Goal: Task Accomplishment & Management: Complete application form

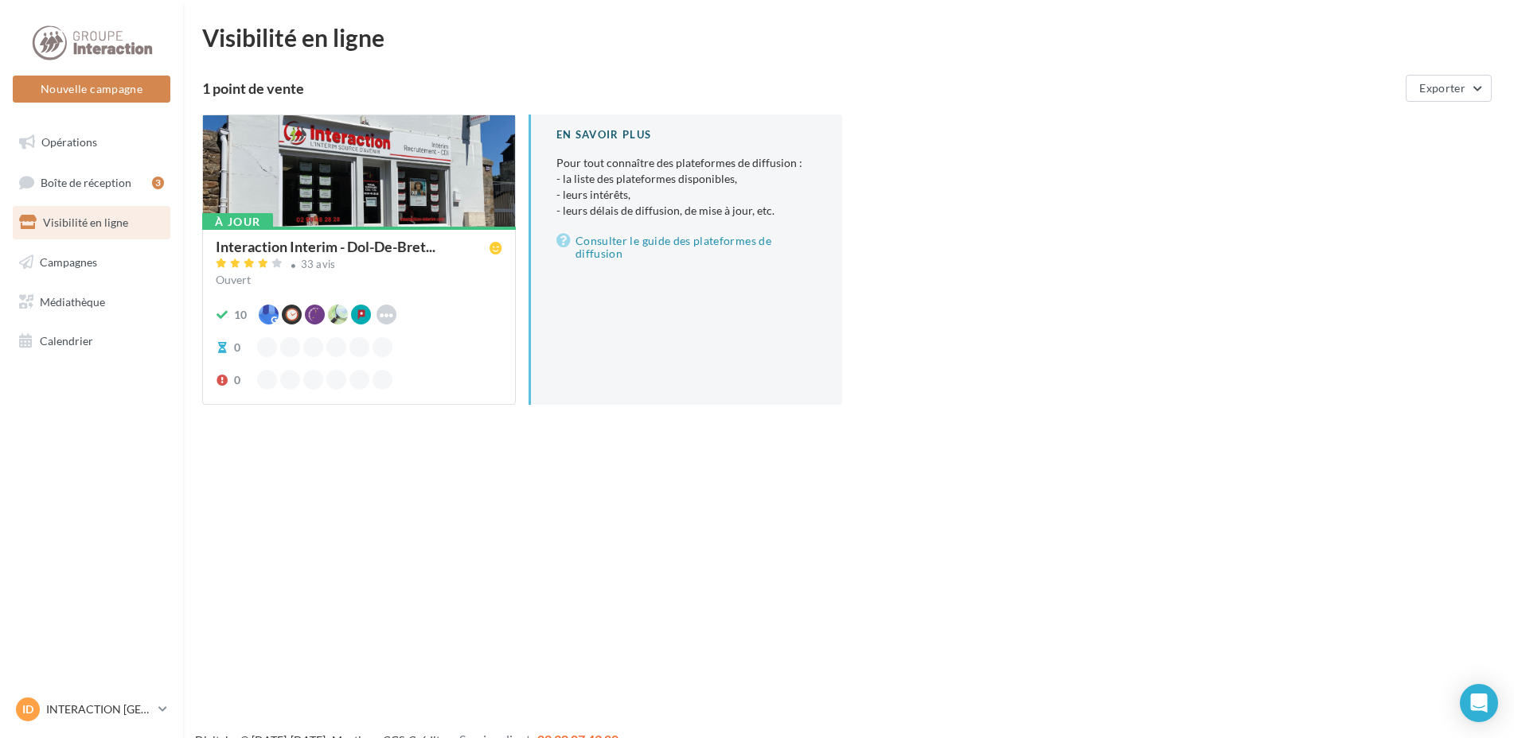
click at [350, 204] on div at bounding box center [359, 171] width 312 height 113
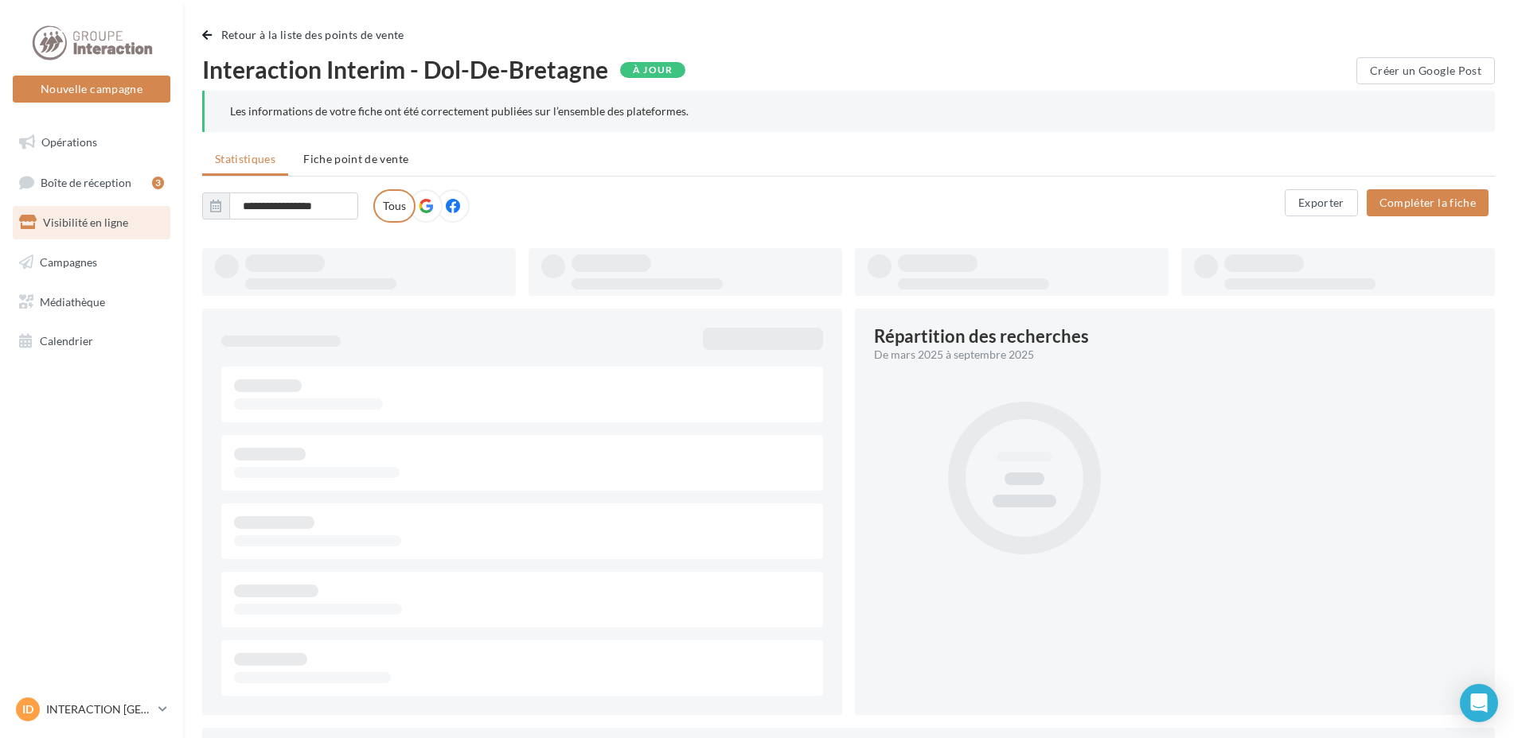
type input "**********"
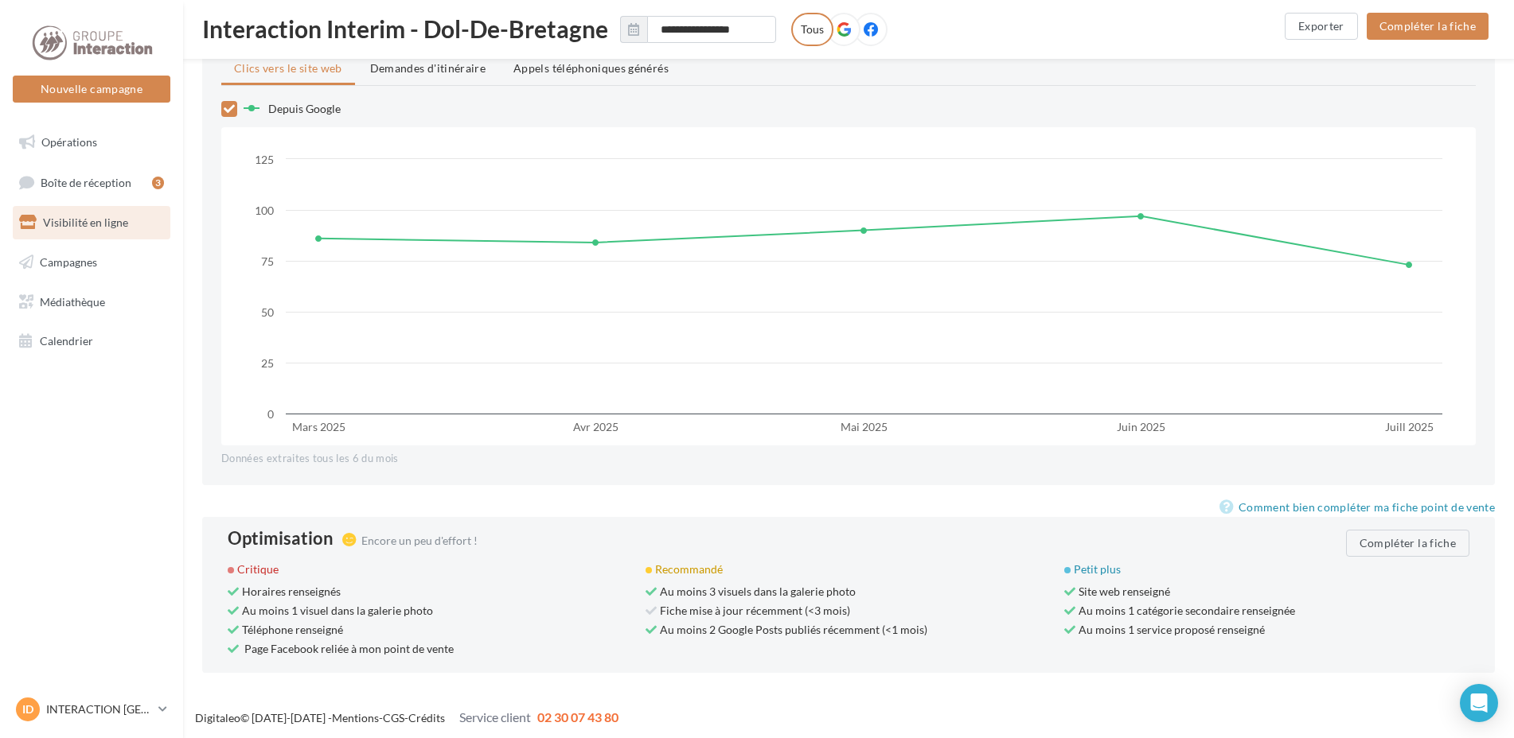
scroll to position [1276, 0]
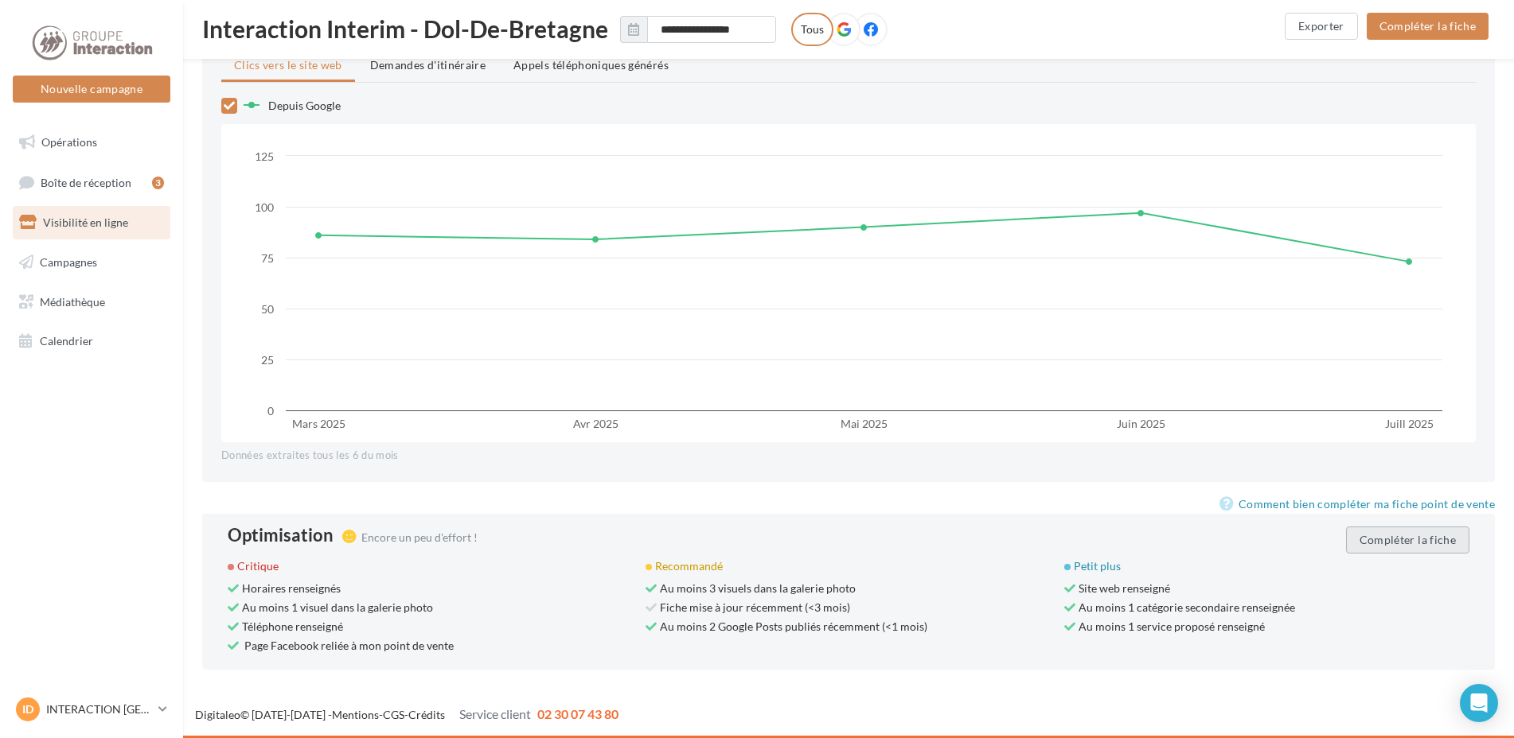
click at [1416, 529] on button "Compléter la fiche" at bounding box center [1407, 540] width 123 height 27
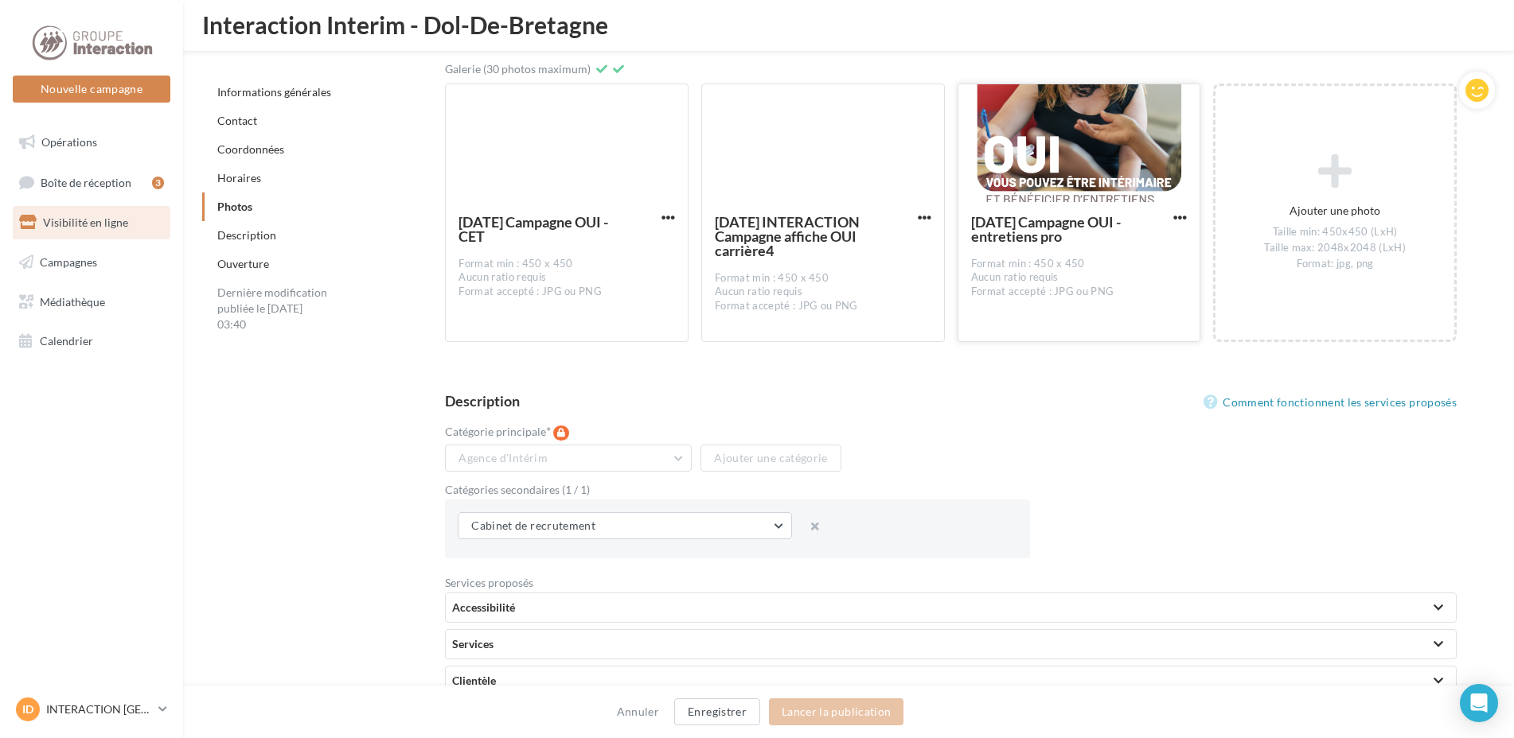
scroll to position [3221, 0]
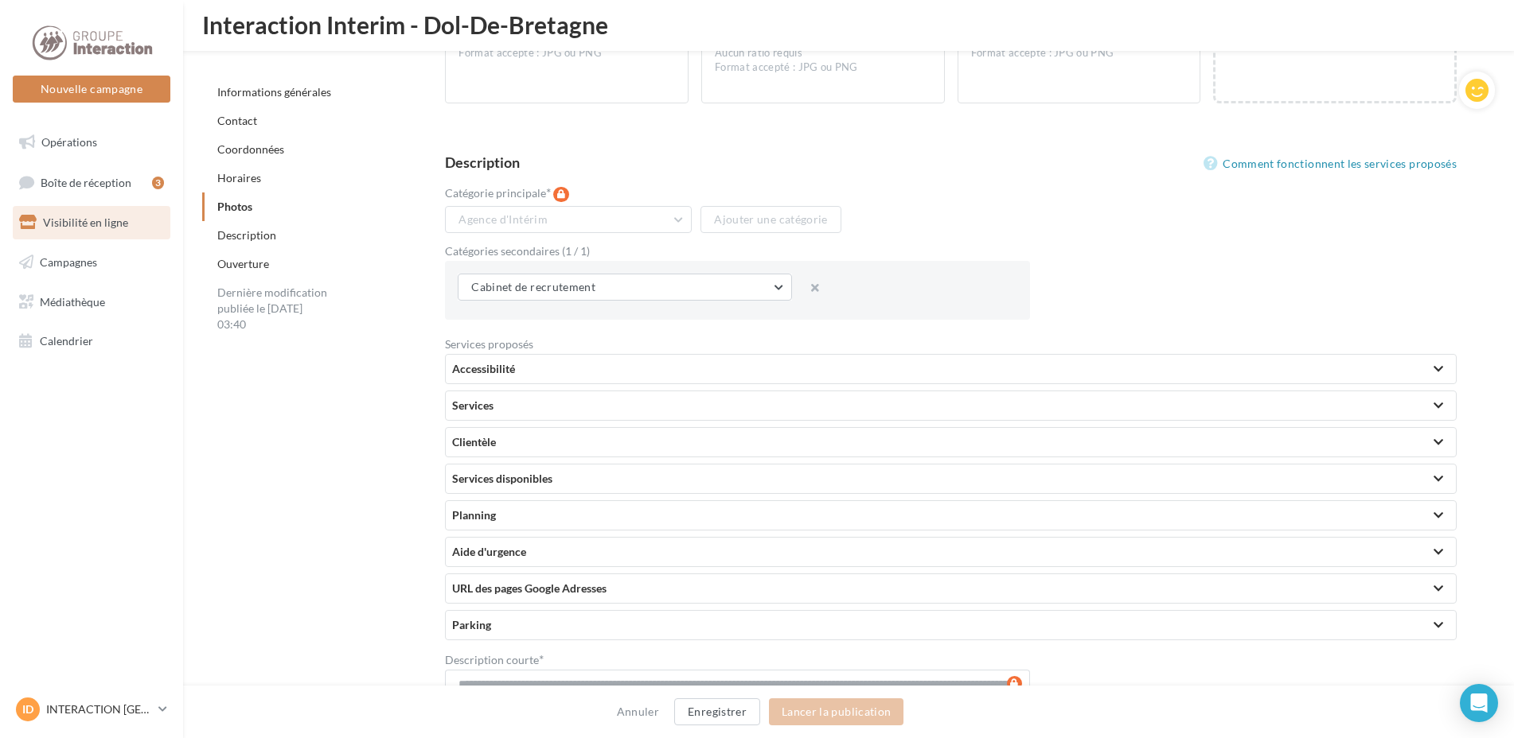
click at [587, 368] on div "Accessibilité" at bounding box center [950, 369] width 997 height 16
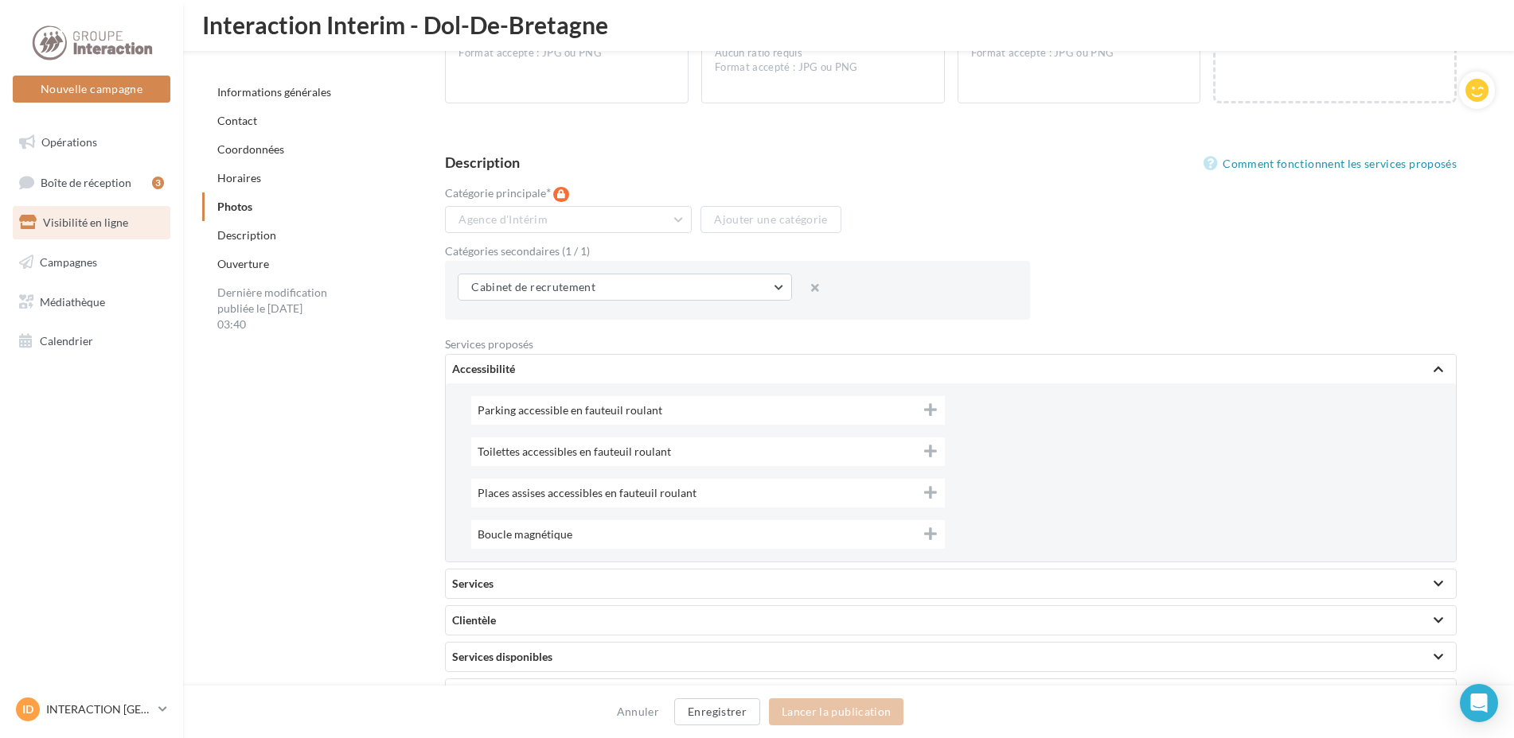
click at [587, 368] on div "Accessibilité" at bounding box center [950, 369] width 997 height 16
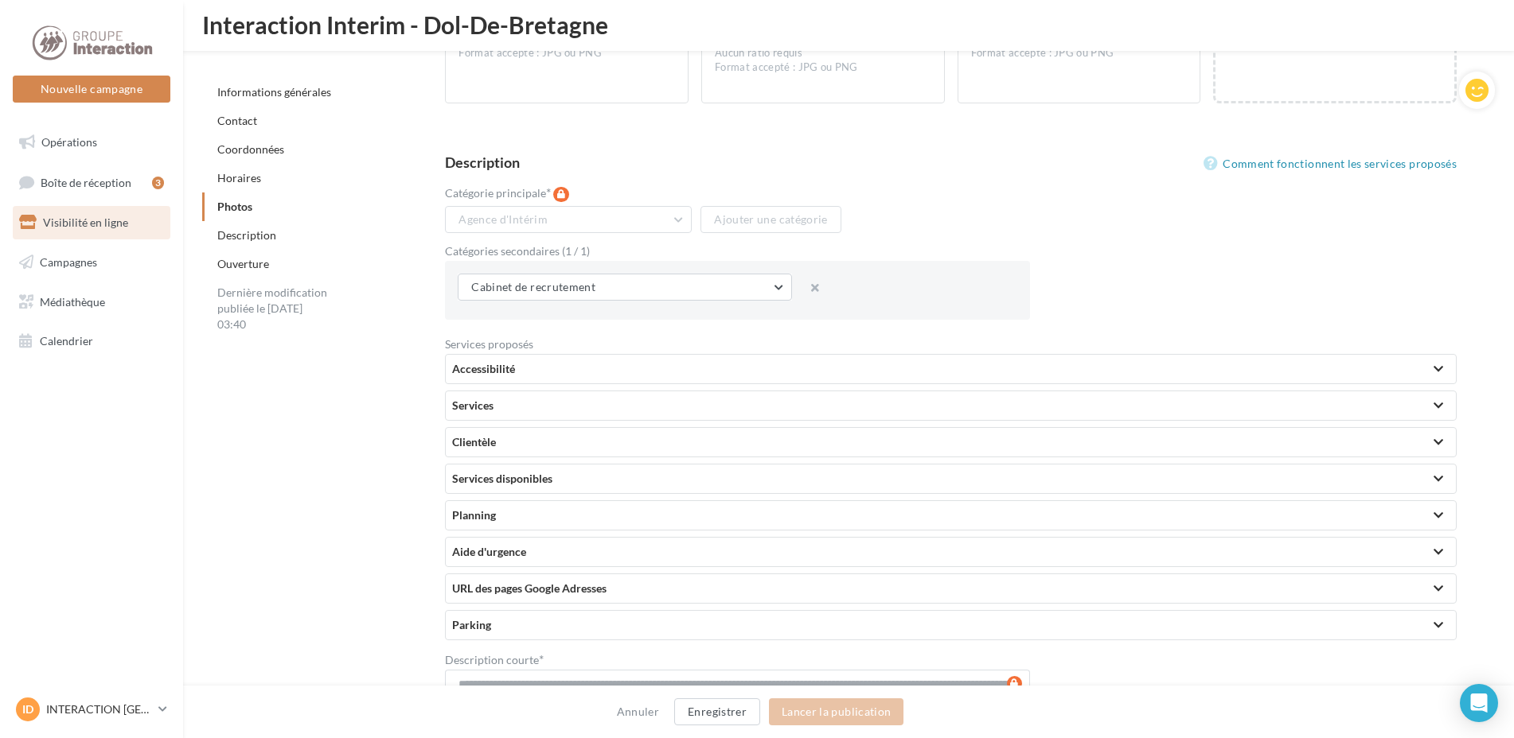
click at [563, 410] on div "Services" at bounding box center [950, 406] width 997 height 16
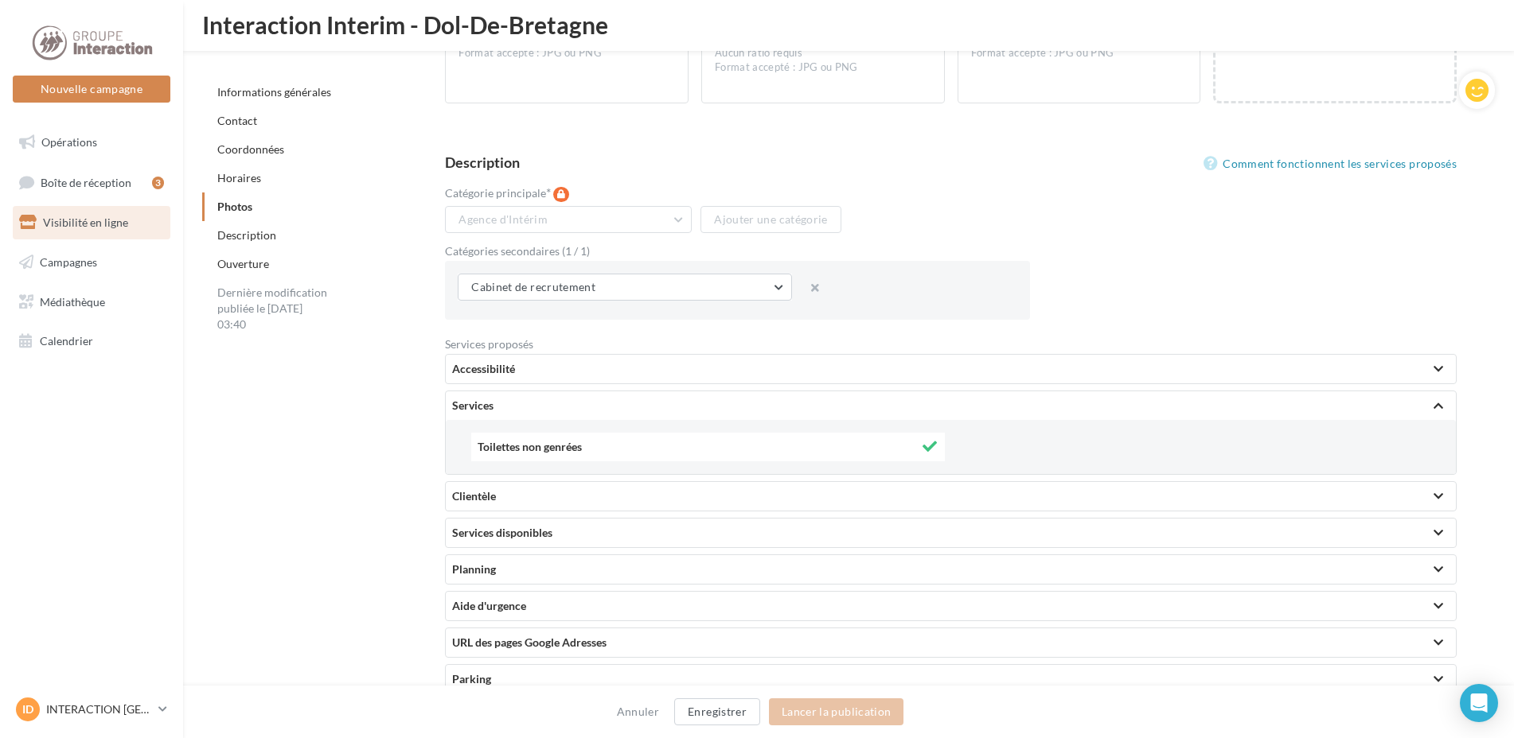
click at [563, 410] on div "Services" at bounding box center [950, 406] width 997 height 16
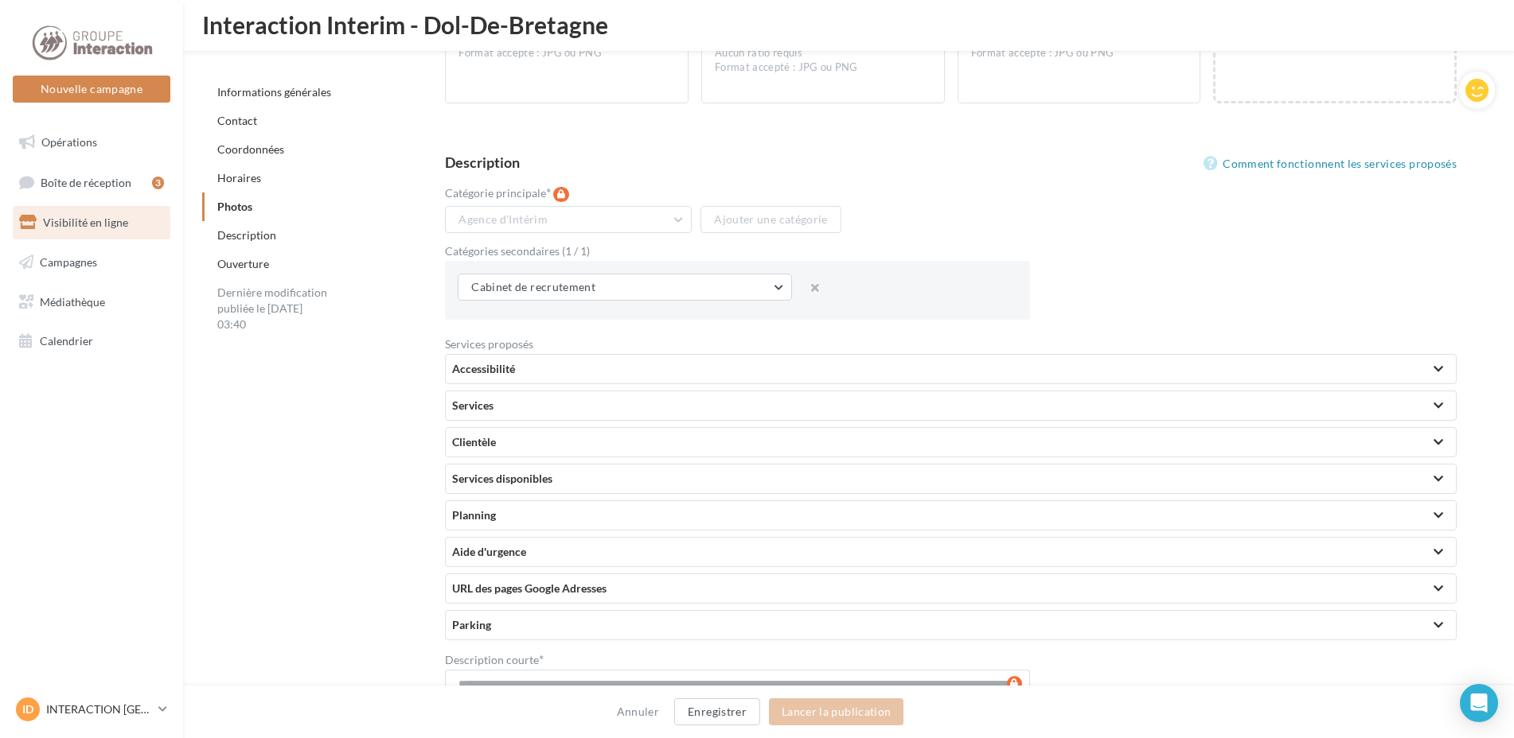
click at [553, 436] on div "Clientèle" at bounding box center [950, 442] width 997 height 16
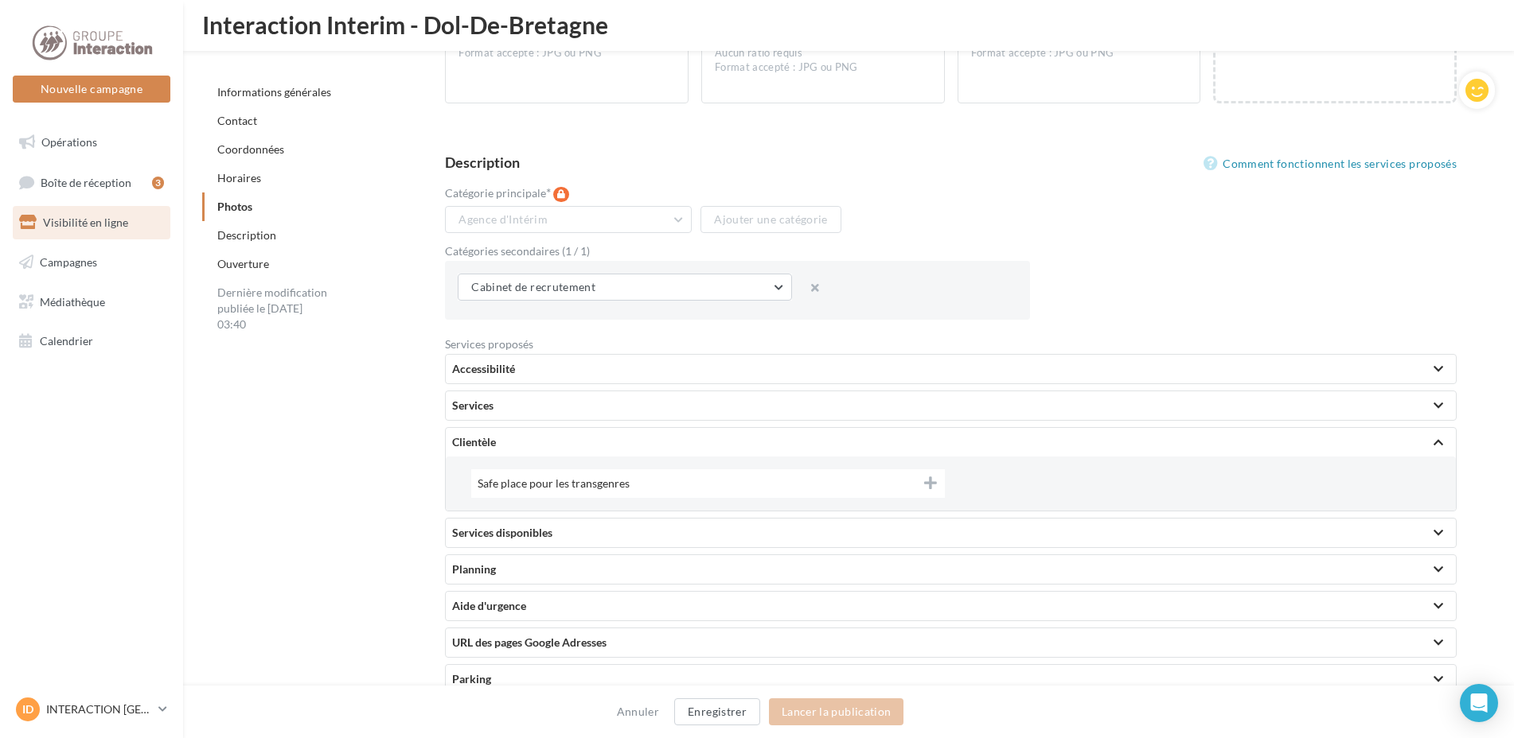
click at [553, 436] on div "Clientèle" at bounding box center [950, 442] width 997 height 16
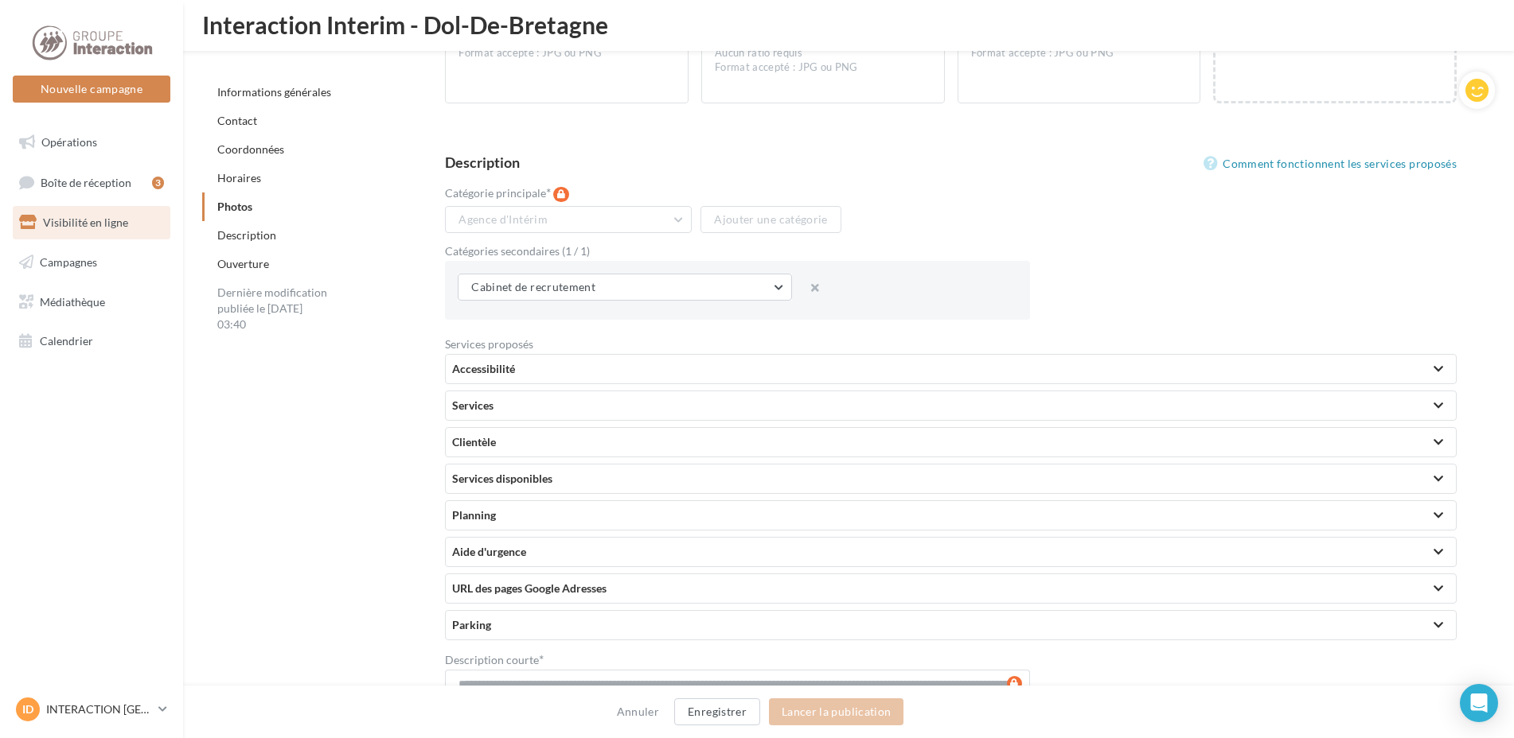
click at [579, 481] on div "Services disponibles" at bounding box center [950, 479] width 997 height 16
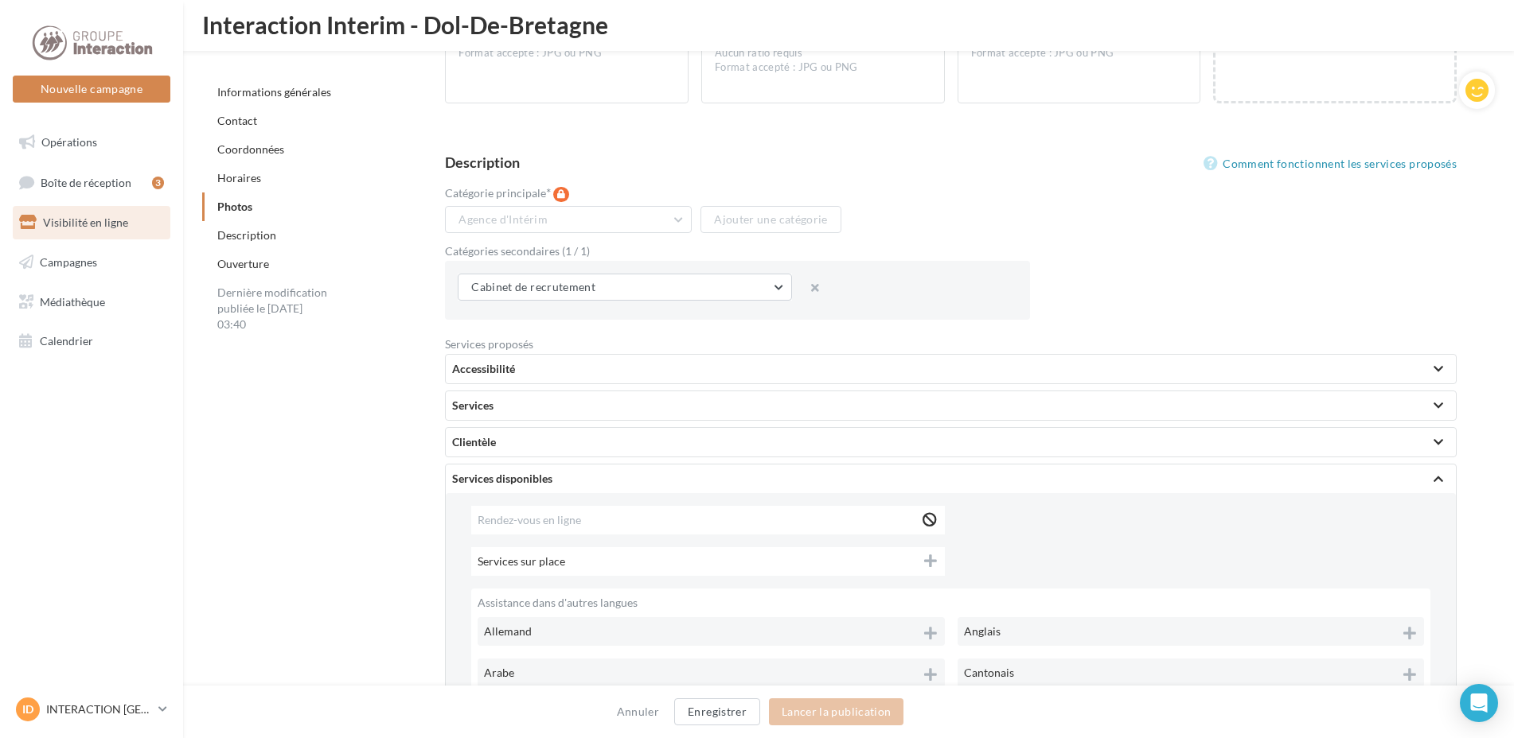
click at [579, 472] on div "Services disponibles" at bounding box center [950, 479] width 997 height 16
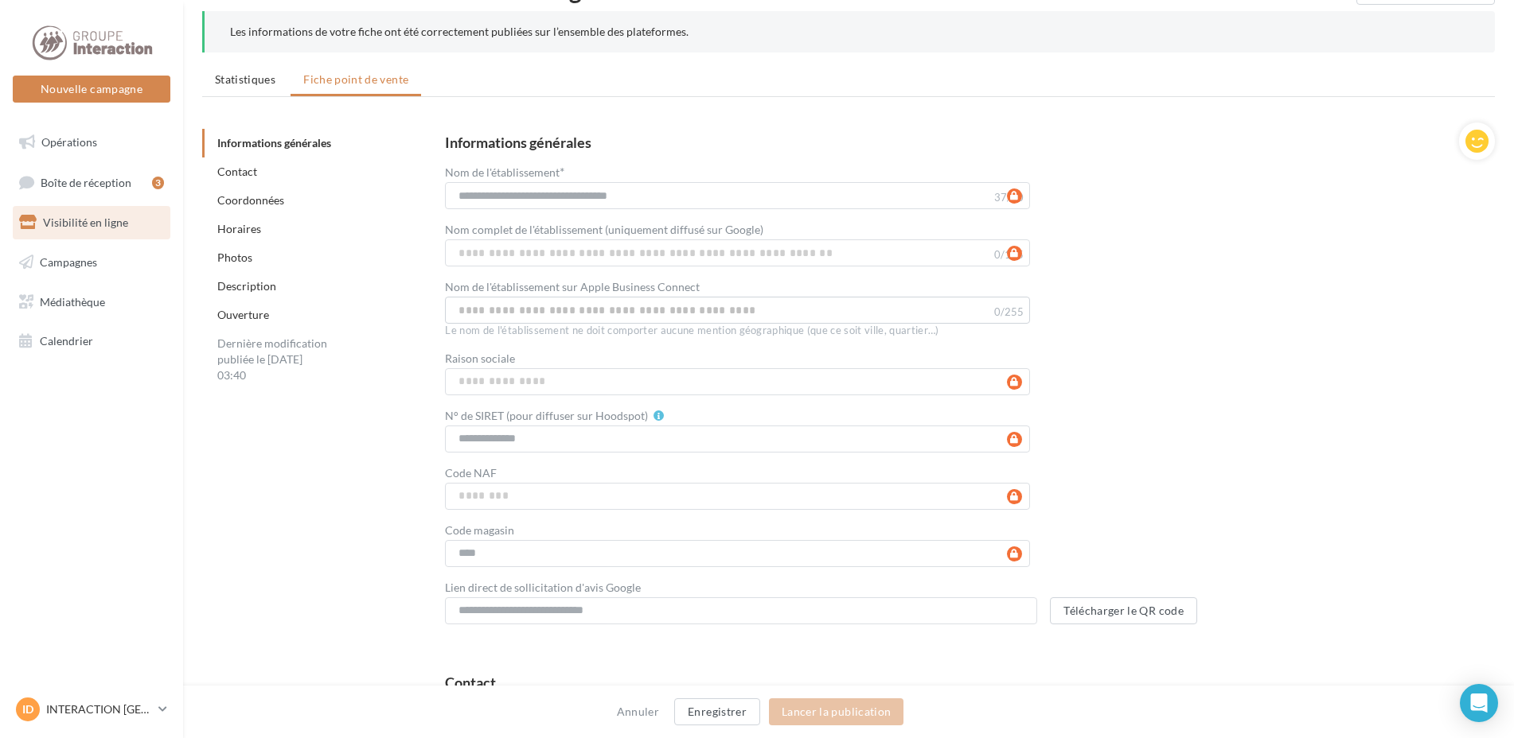
scroll to position [0, 0]
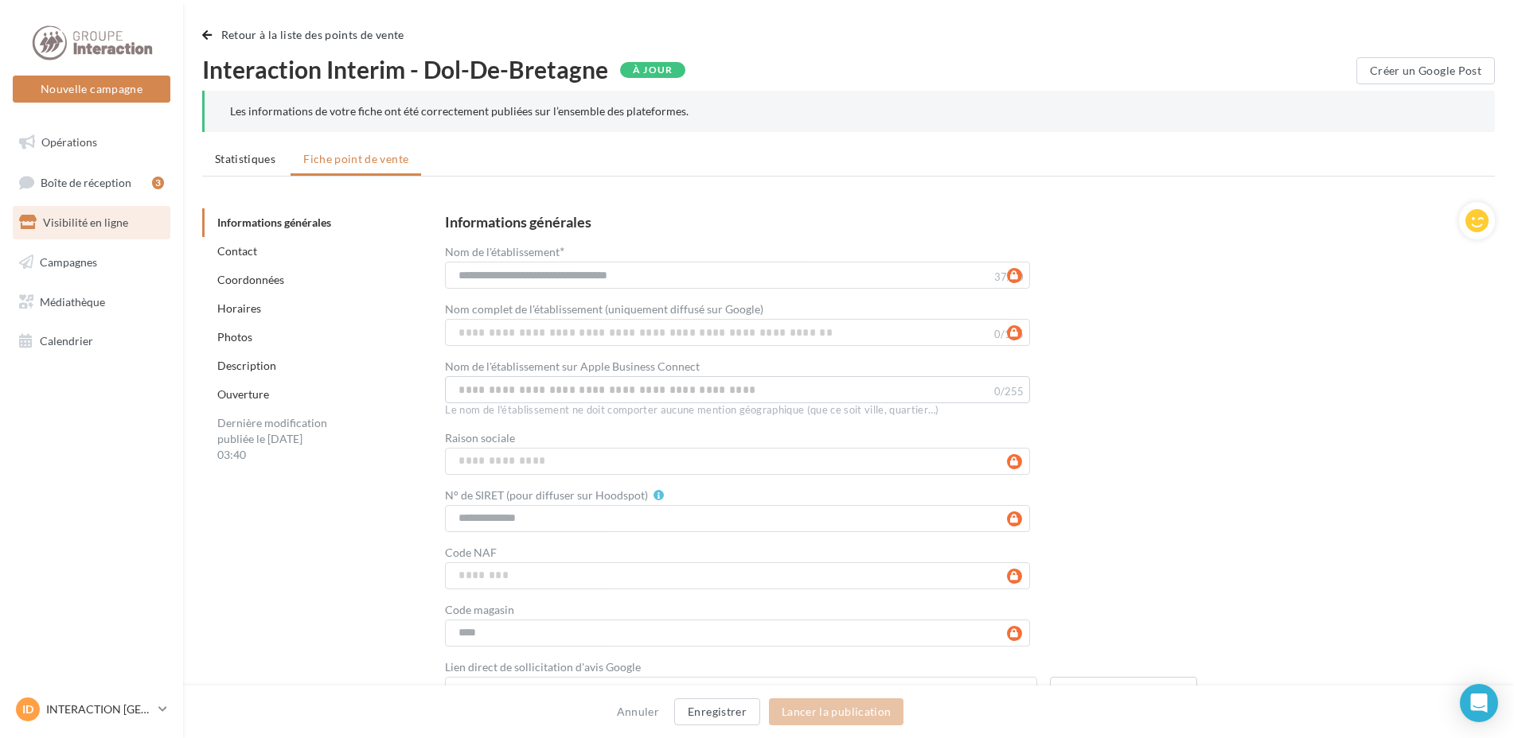
click at [279, 250] on div "Contact" at bounding box center [321, 251] width 239 height 29
click at [237, 251] on link "Contact" at bounding box center [237, 251] width 40 height 14
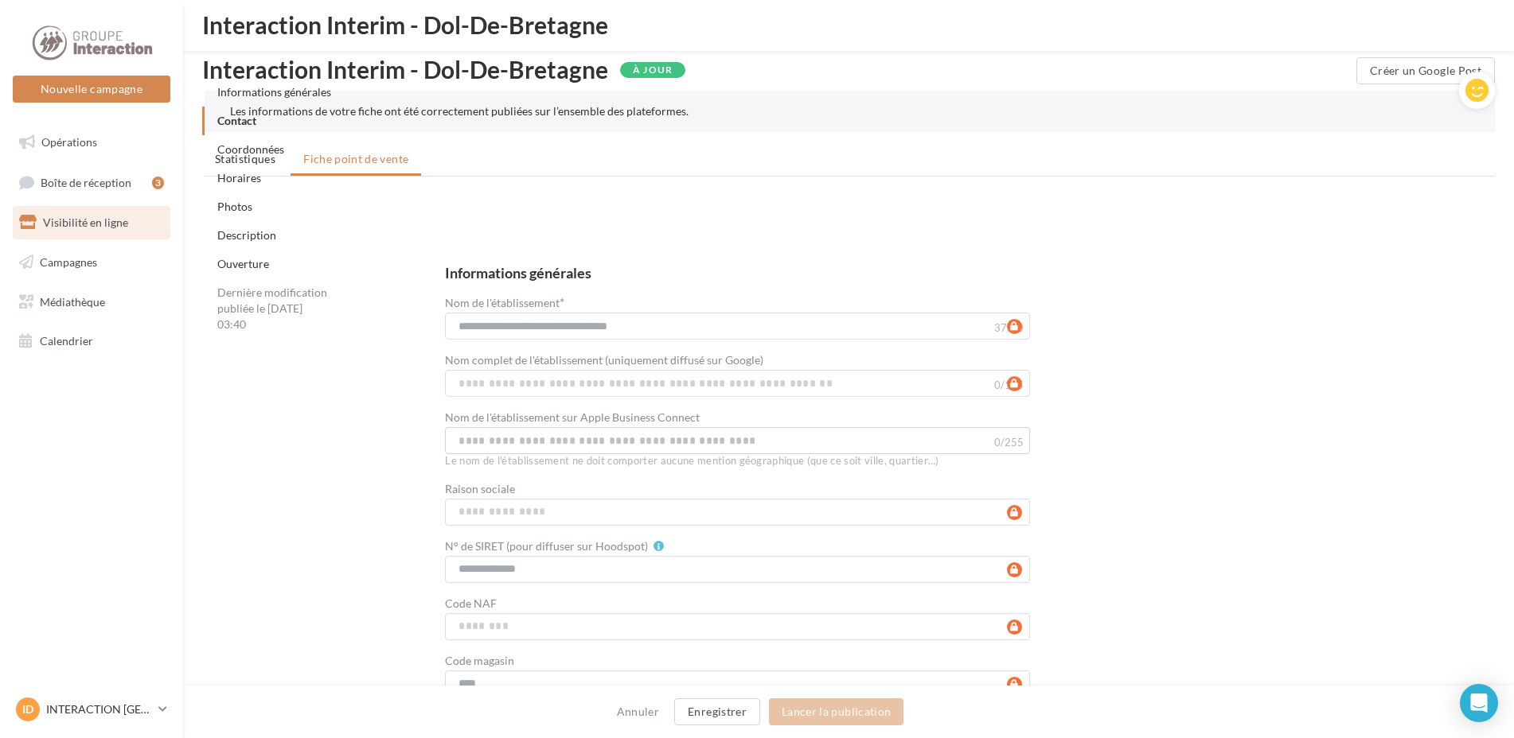
scroll to position [645, 0]
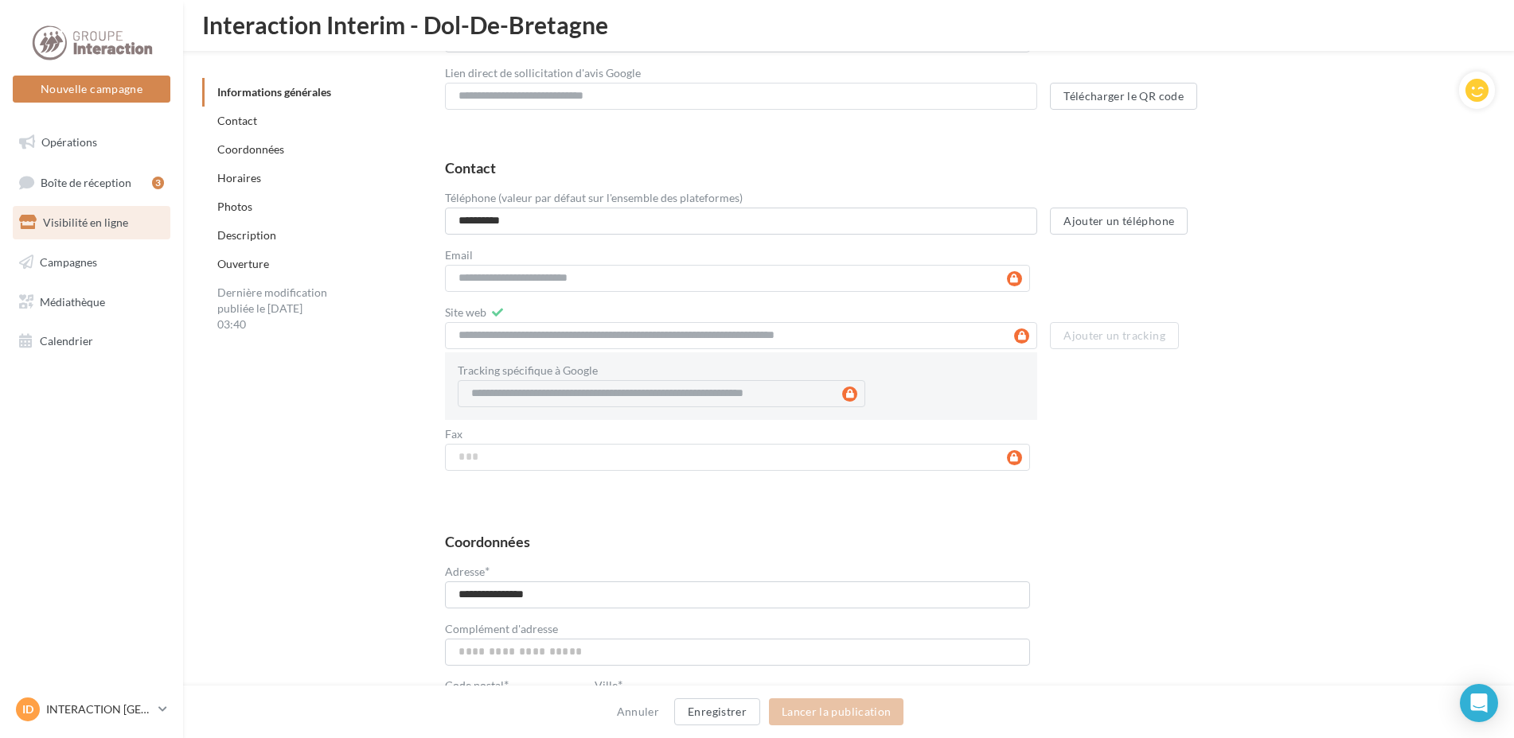
click at [247, 260] on link "Ouverture" at bounding box center [243, 264] width 52 height 14
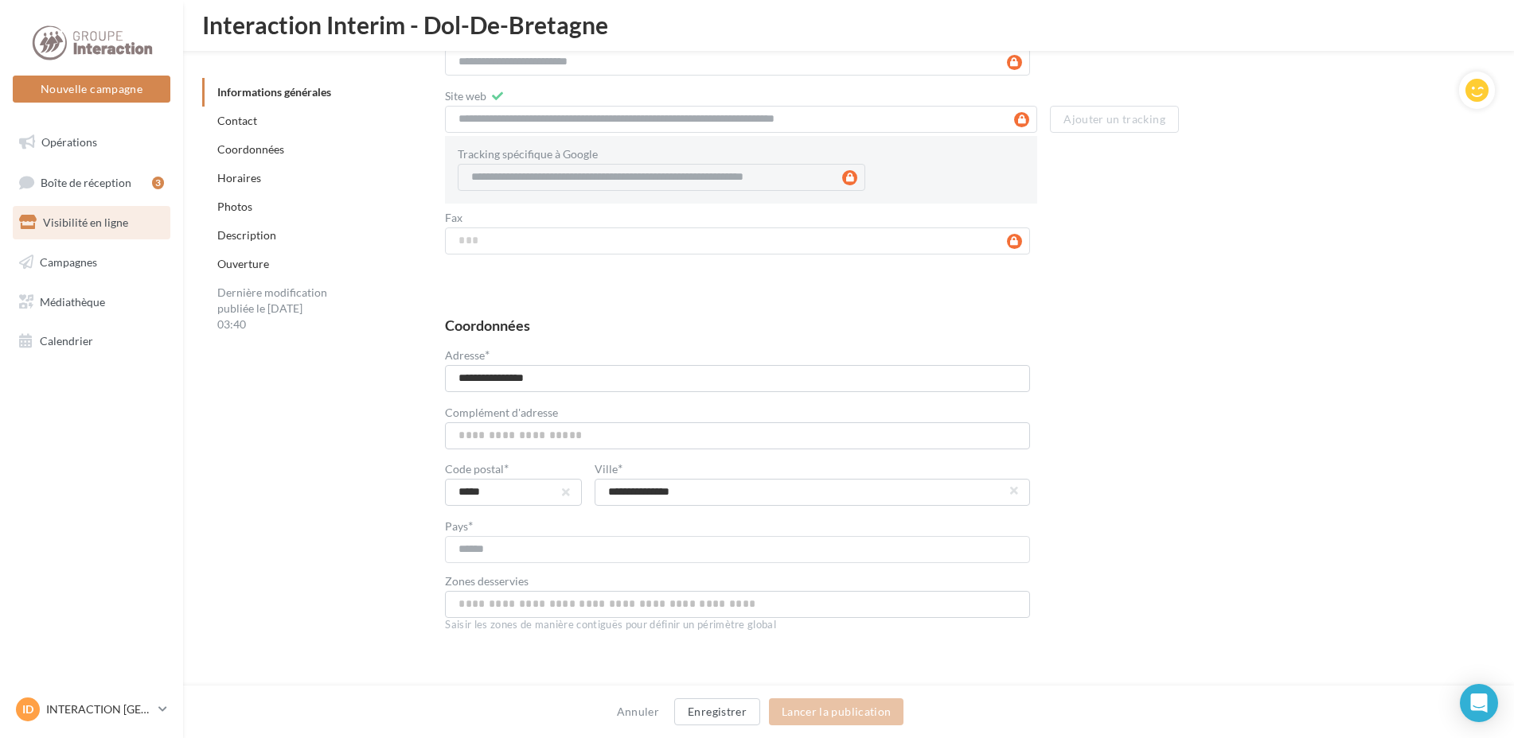
scroll to position [543, 0]
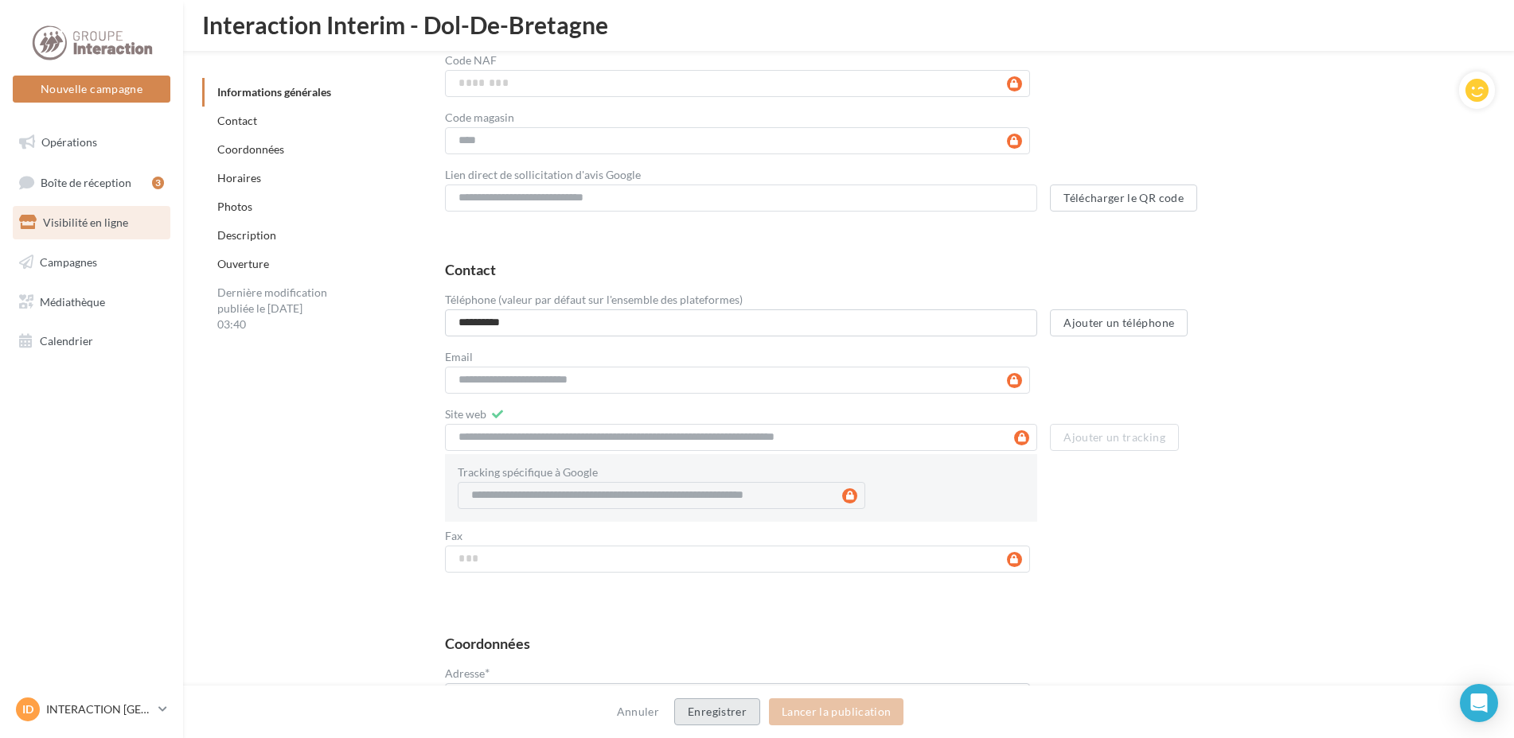
click at [710, 706] on button "Enregistrer" at bounding box center [717, 712] width 86 height 27
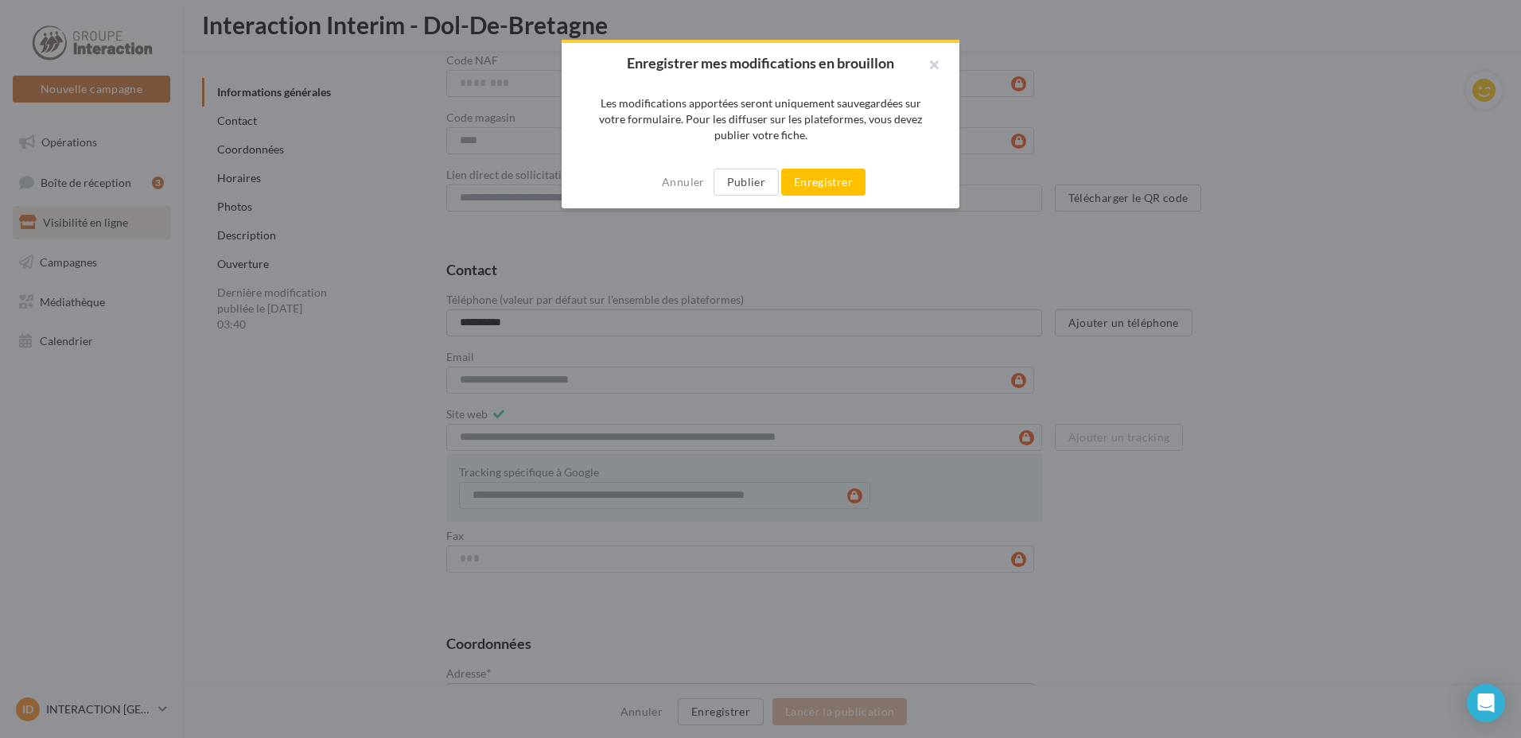
click at [820, 157] on div "Annuler Publier Enregistrer" at bounding box center [761, 182] width 398 height 53
click at [824, 167] on div "Annuler Publier Enregistrer" at bounding box center [761, 182] width 398 height 53
click at [824, 177] on button "Enregistrer" at bounding box center [823, 182] width 84 height 27
